Goal: Task Accomplishment & Management: Use online tool/utility

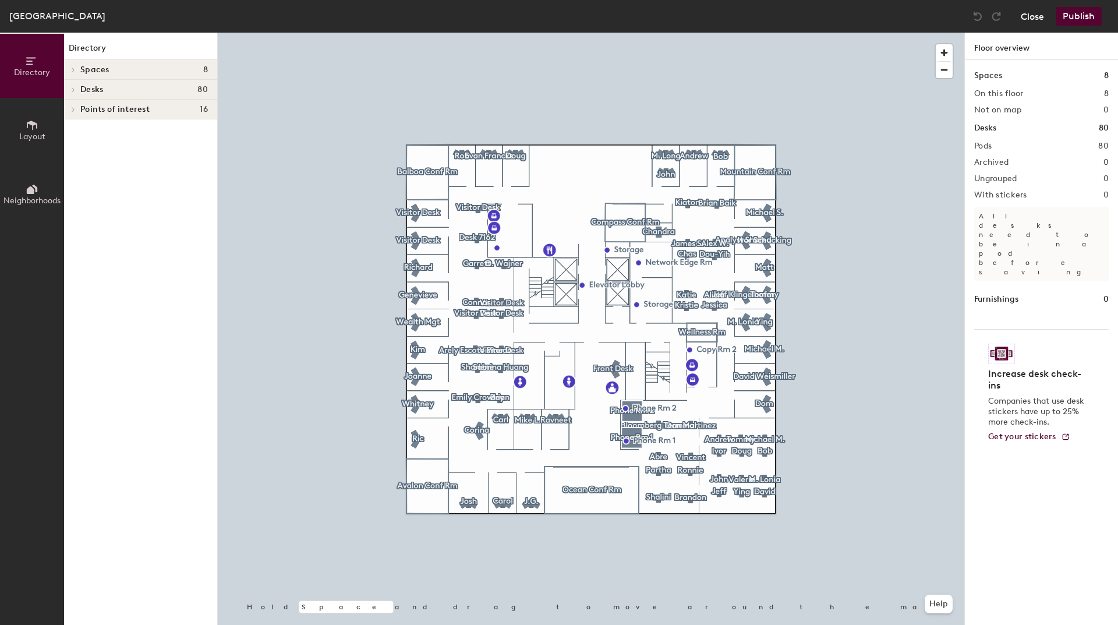
click at [1026, 12] on button "Close" at bounding box center [1032, 16] width 23 height 19
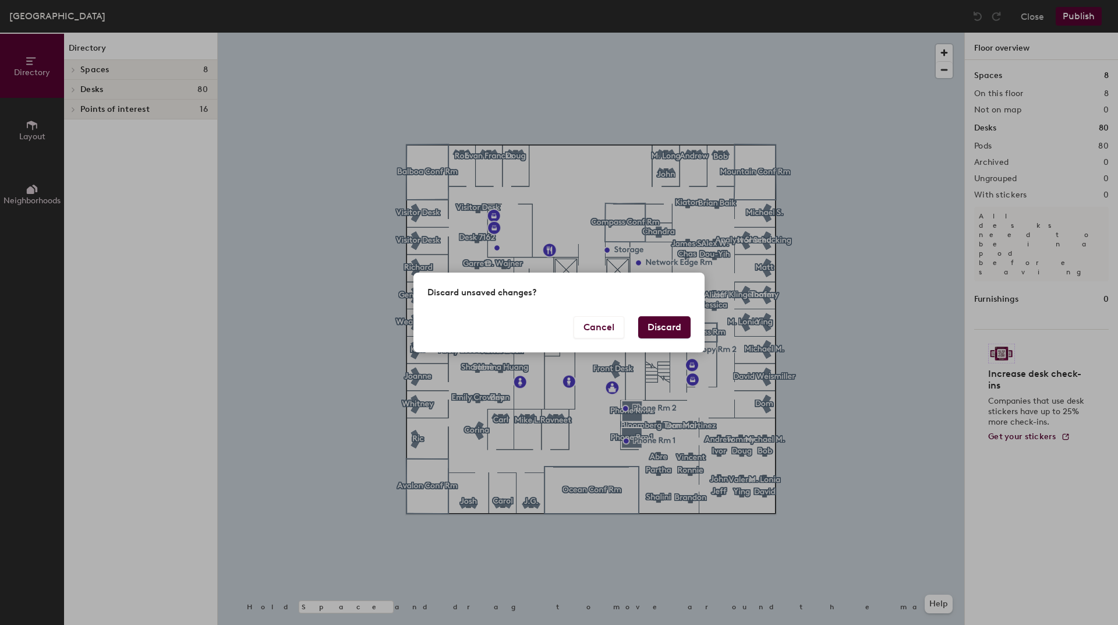
click at [662, 330] on button "Discard" at bounding box center [664, 327] width 52 height 22
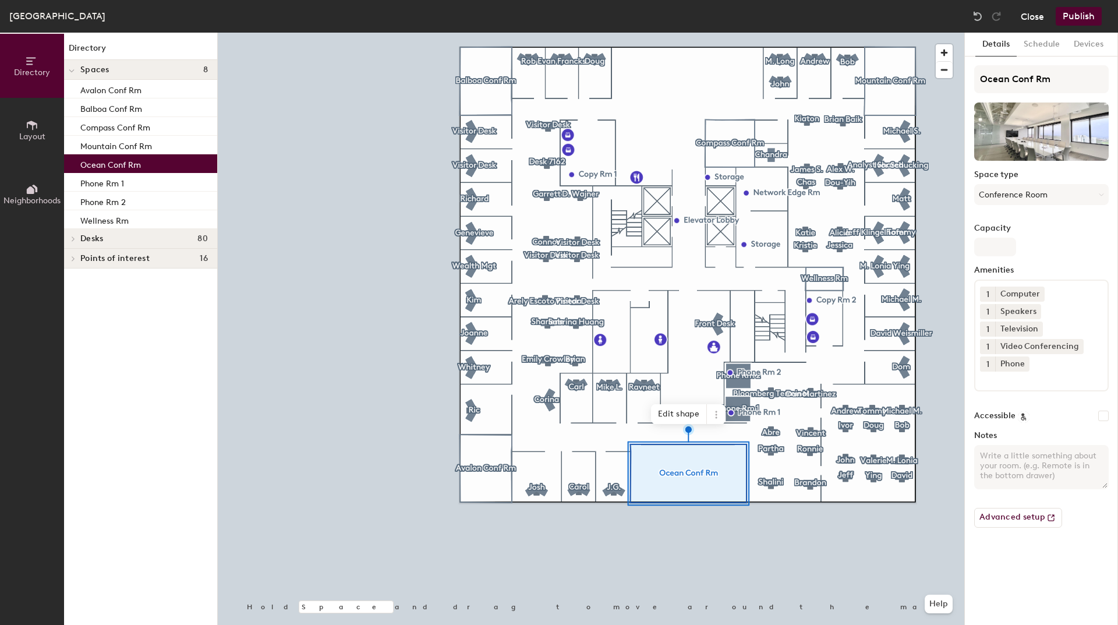
click at [1033, 17] on button "Close" at bounding box center [1032, 16] width 23 height 19
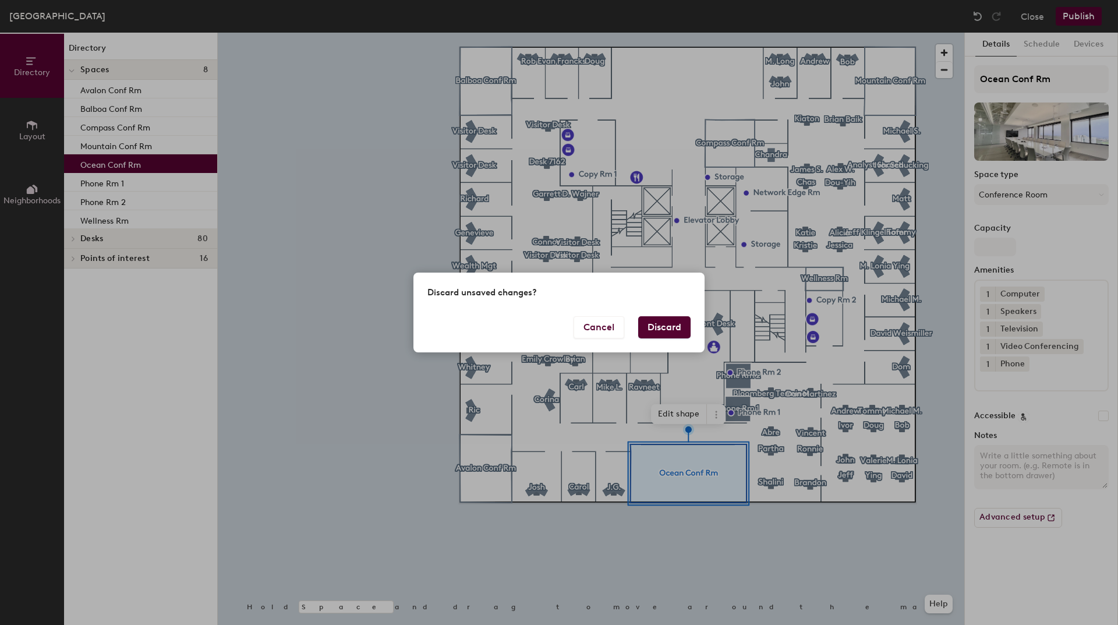
click at [667, 329] on button "Discard" at bounding box center [664, 327] width 52 height 22
